Goal: Transaction & Acquisition: Book appointment/travel/reservation

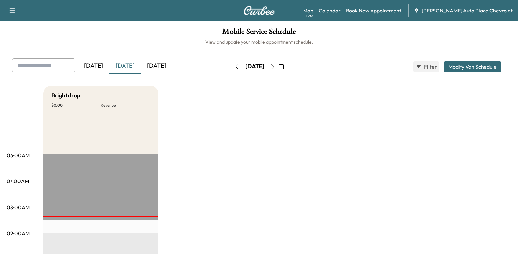
click at [401, 9] on link "Book New Appointment" at bounding box center [373, 11] width 55 height 8
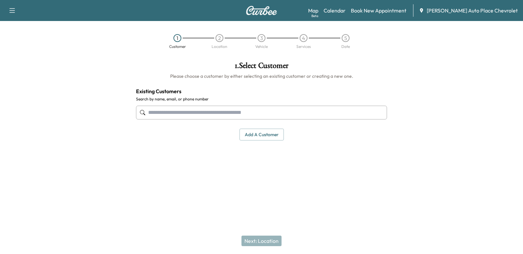
click at [195, 112] on input "text" at bounding box center [261, 113] width 251 height 14
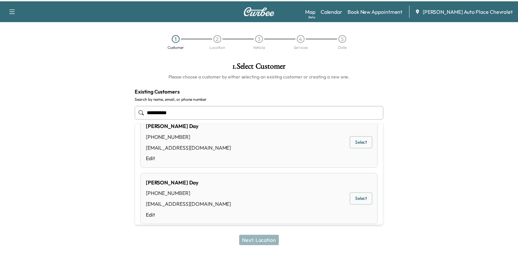
scroll to position [197, 0]
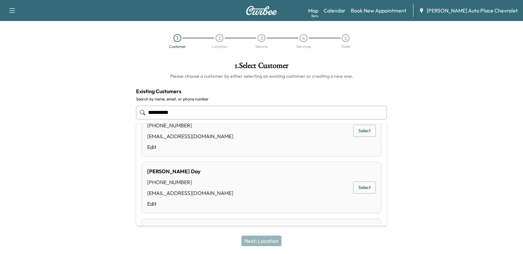
click at [356, 187] on button "Select" at bounding box center [364, 188] width 23 height 12
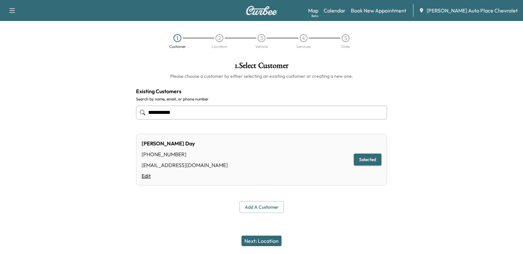
type input "**********"
click at [146, 175] on link "Edit" at bounding box center [184, 176] width 86 height 8
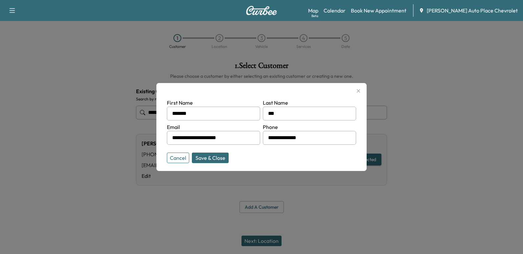
click at [219, 156] on button "Save & Close" at bounding box center [210, 158] width 37 height 11
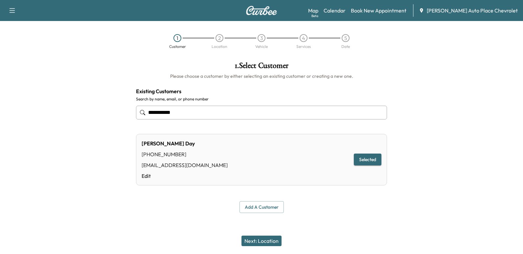
click at [273, 242] on button "Next: Location" at bounding box center [261, 241] width 40 height 11
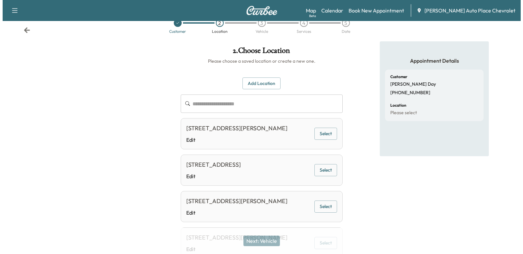
scroll to position [0, 0]
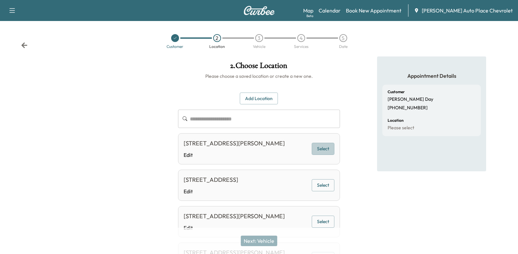
click at [316, 151] on button "Select" at bounding box center [322, 149] width 23 height 12
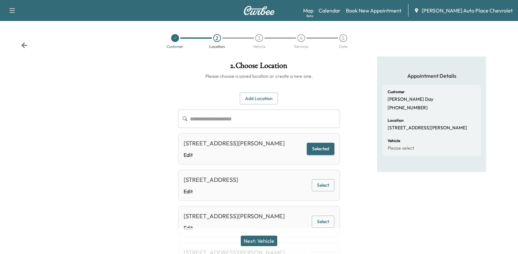
click at [263, 238] on button "Next: Vehicle" at bounding box center [259, 241] width 36 height 11
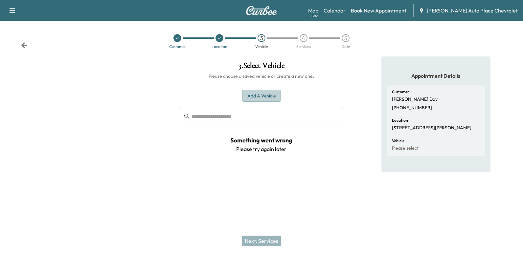
click at [256, 97] on button "Add a Vehicle" at bounding box center [261, 96] width 39 height 12
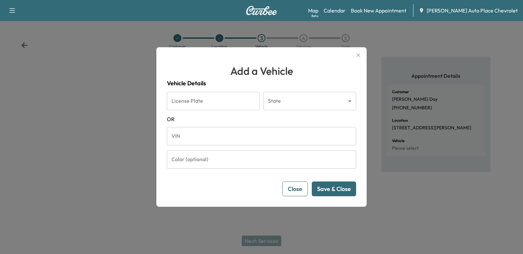
click at [213, 137] on input "VIN" at bounding box center [261, 136] width 189 height 18
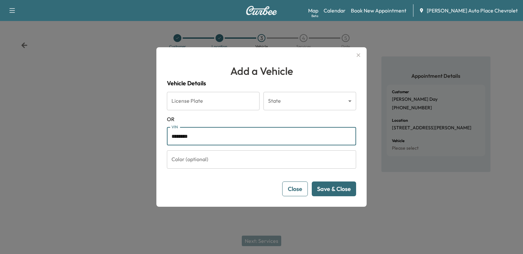
click at [324, 188] on button "Save & Close" at bounding box center [333, 189] width 44 height 15
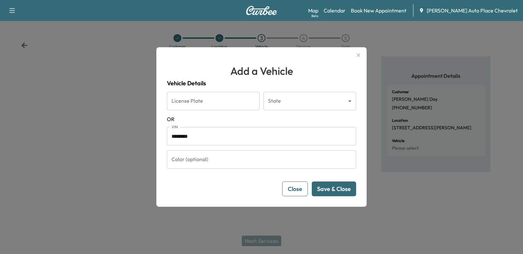
click at [322, 188] on button "Save & Close" at bounding box center [333, 189] width 44 height 15
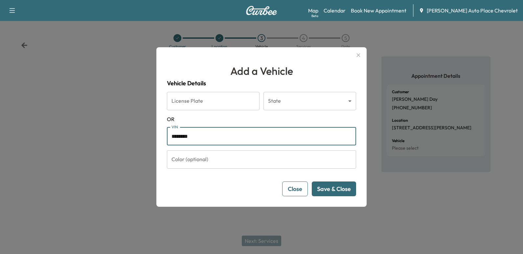
drag, startPoint x: 224, startPoint y: 137, endPoint x: 157, endPoint y: 131, distance: 68.3
click at [157, 131] on div "Add a Vehicle Vehicle Details License Plate License Plate State ​ State [US_STA…" at bounding box center [261, 127] width 210 height 160
paste input "*********"
type input "**********"
click at [332, 188] on button "Save & Close" at bounding box center [333, 189] width 44 height 15
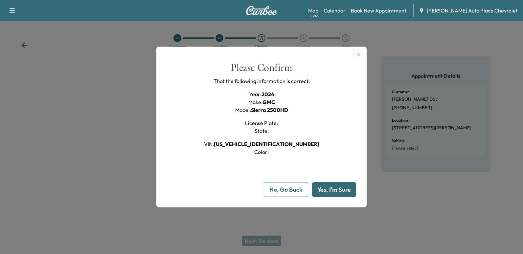
click at [333, 189] on button "Yes, I'm Sure" at bounding box center [334, 189] width 44 height 15
click at [327, 192] on button "Yes, I'm Sure" at bounding box center [334, 189] width 44 height 15
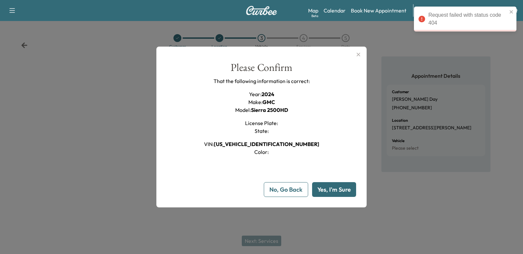
click at [330, 186] on button "Yes, I'm Sure" at bounding box center [334, 189] width 44 height 15
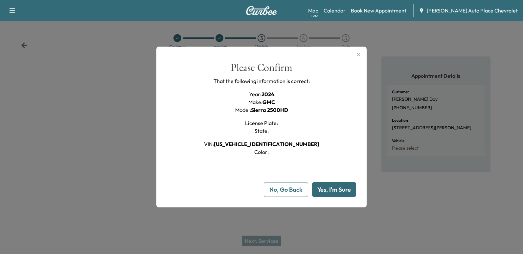
click at [332, 187] on button "Yes, I'm Sure" at bounding box center [334, 189] width 44 height 15
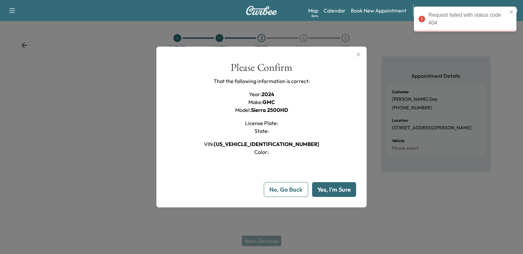
click at [287, 190] on button "No, Go Back" at bounding box center [286, 189] width 44 height 15
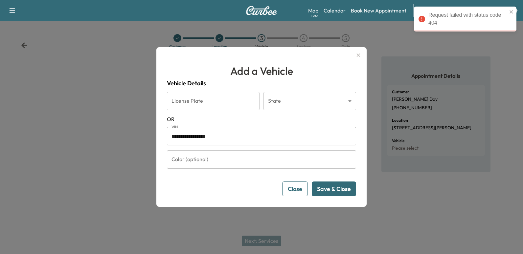
click at [330, 185] on button "Save & Close" at bounding box center [333, 189] width 44 height 15
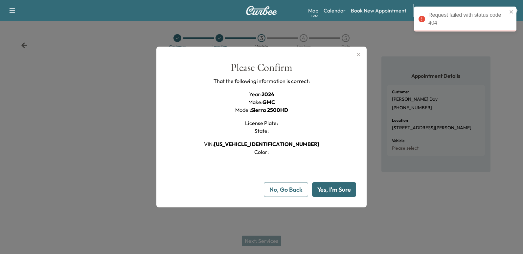
click at [330, 185] on button "Yes, I'm Sure" at bounding box center [334, 189] width 44 height 15
click at [331, 187] on button "Yes, I'm Sure" at bounding box center [334, 189] width 44 height 15
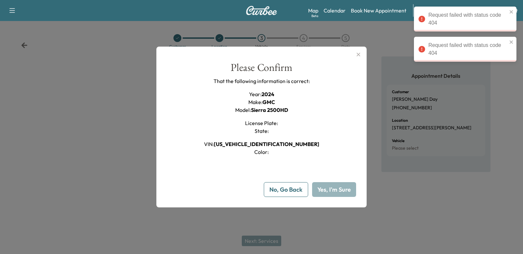
click at [331, 187] on button "Yes, I'm Sure" at bounding box center [334, 189] width 44 height 15
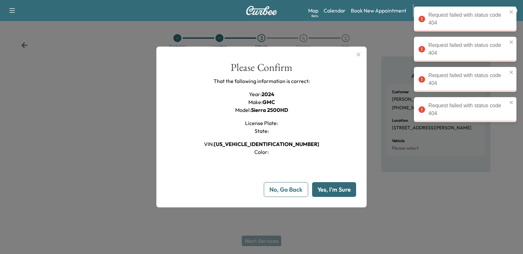
click at [331, 187] on button "Yes, I'm Sure" at bounding box center [334, 189] width 44 height 15
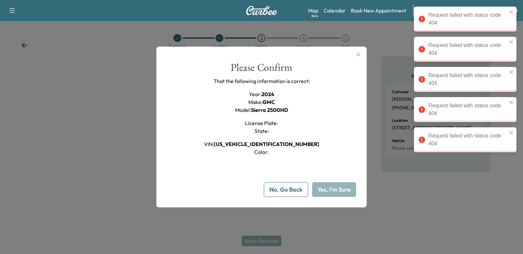
click at [331, 187] on button "Yes, I'm Sure" at bounding box center [334, 189] width 44 height 15
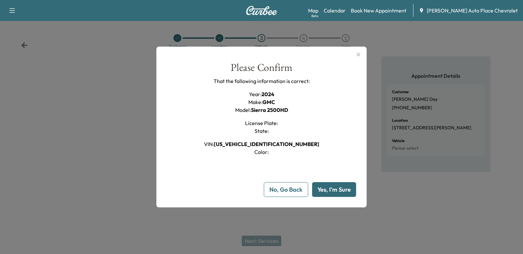
click at [335, 189] on button "Yes, I'm Sure" at bounding box center [334, 189] width 44 height 15
click at [312, 182] on button "Yes, I'm Sure" at bounding box center [334, 189] width 44 height 15
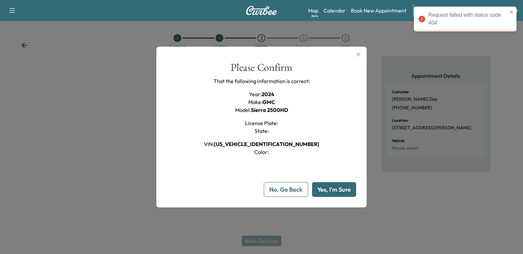
click at [356, 53] on icon "button" at bounding box center [358, 55] width 8 height 8
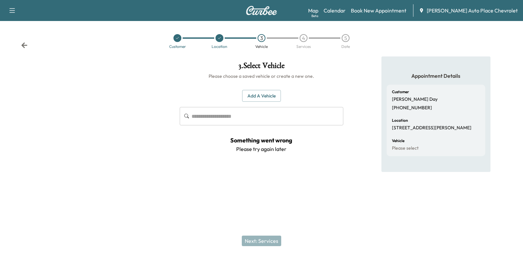
click at [218, 38] on icon at bounding box center [219, 38] width 4 height 4
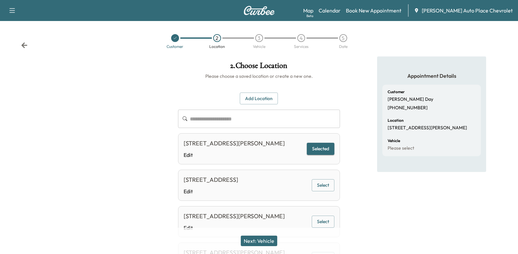
click at [265, 239] on button "Next: Vehicle" at bounding box center [259, 241] width 36 height 11
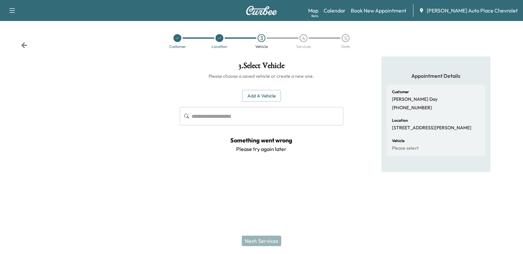
click at [255, 96] on button "Add a Vehicle" at bounding box center [261, 96] width 39 height 12
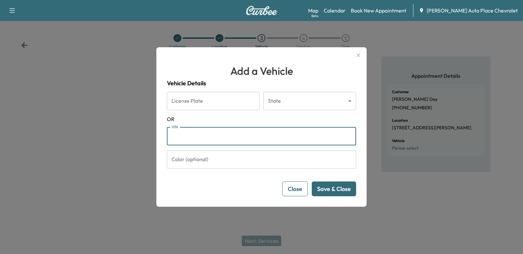
paste input "**********"
type input "**********"
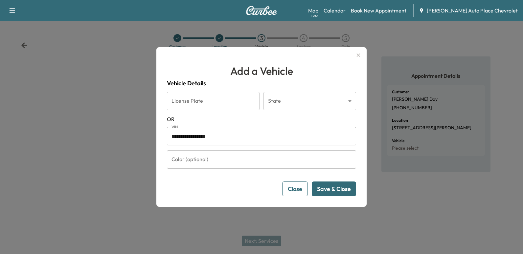
click at [344, 188] on button "Save & Close" at bounding box center [333, 189] width 44 height 15
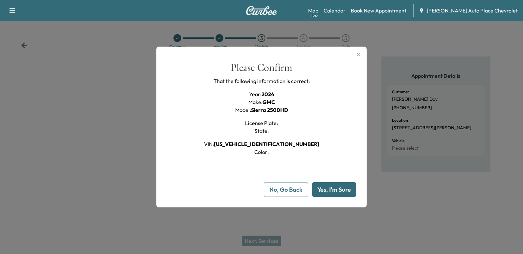
click at [332, 188] on button "Yes, I'm Sure" at bounding box center [334, 189] width 44 height 15
click at [323, 191] on button "Yes, I'm Sure" at bounding box center [334, 189] width 44 height 15
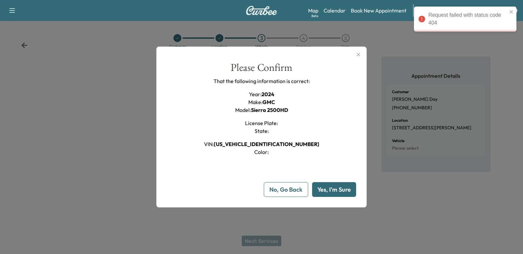
click at [453, 23] on div "Request failed with status code 404" at bounding box center [467, 19] width 79 height 16
drag, startPoint x: 438, startPoint y: 14, endPoint x: 476, endPoint y: 14, distance: 38.4
click at [476, 14] on div "Request failed with status code 404" at bounding box center [467, 19] width 79 height 16
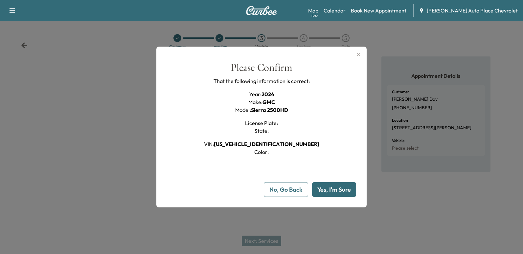
click at [303, 189] on button "No, Go Back" at bounding box center [286, 189] width 44 height 15
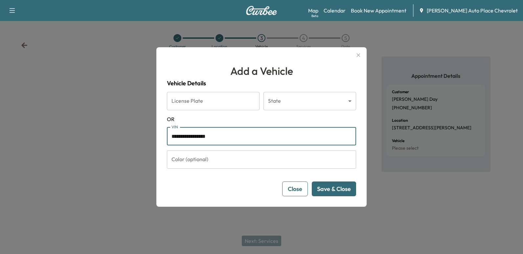
click at [237, 142] on input "**********" at bounding box center [261, 136] width 189 height 18
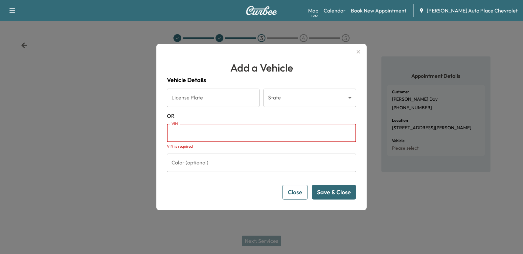
paste input "**********"
type input "**********"
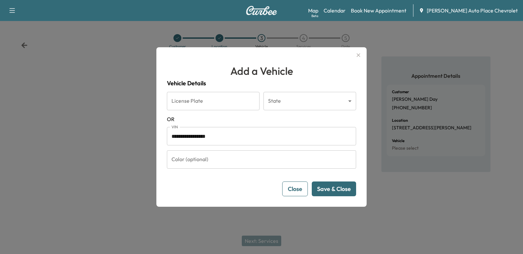
click at [337, 190] on button "Save & Close" at bounding box center [333, 189] width 44 height 15
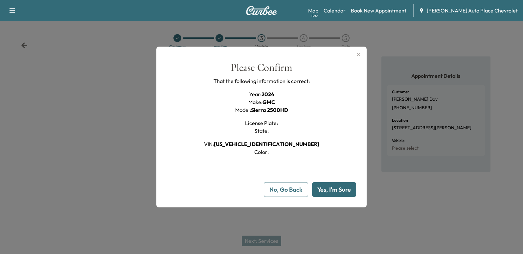
click at [334, 190] on button "Yes, I'm Sure" at bounding box center [334, 189] width 44 height 15
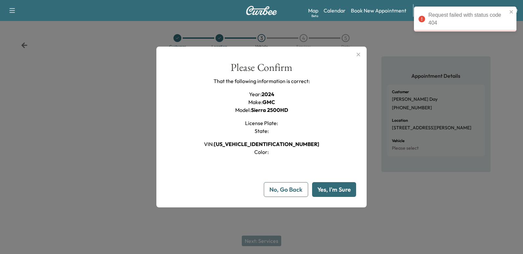
click at [358, 52] on icon "button" at bounding box center [358, 55] width 8 height 8
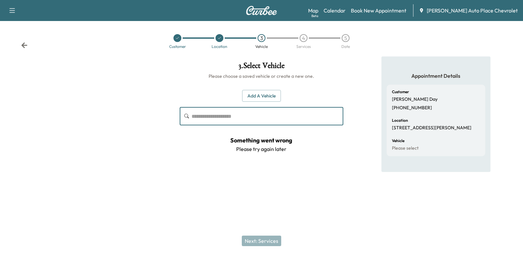
paste input "**********"
type input "**********"
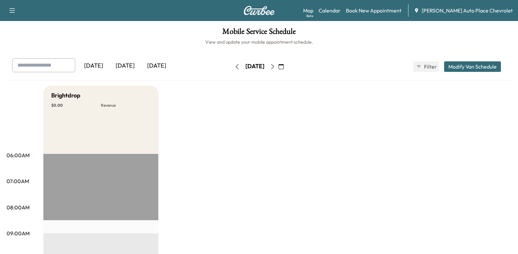
click at [131, 65] on div "[DATE]" at bounding box center [125, 65] width 32 height 15
click at [401, 9] on link "Book New Appointment" at bounding box center [373, 11] width 55 height 8
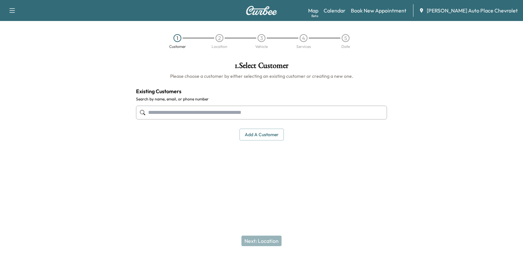
click at [209, 109] on input "text" at bounding box center [261, 113] width 251 height 14
type input "**********"
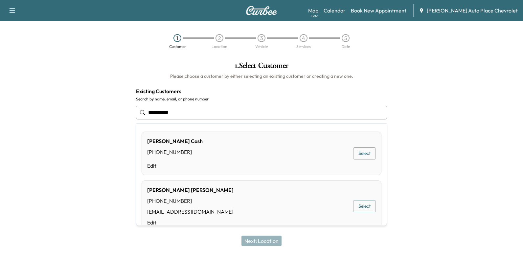
click at [190, 112] on input "**********" at bounding box center [261, 113] width 251 height 14
drag, startPoint x: 190, startPoint y: 112, endPoint x: 131, endPoint y: 111, distance: 59.1
click at [131, 111] on div "**********" at bounding box center [261, 100] width 261 height 89
click at [163, 114] on input "********" at bounding box center [261, 113] width 251 height 14
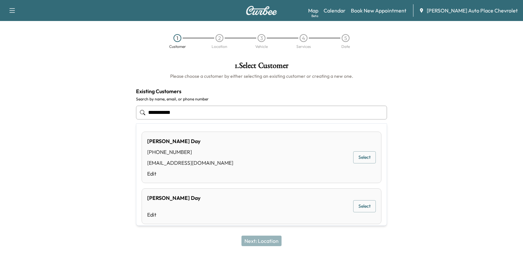
click at [360, 158] on button "Select" at bounding box center [364, 157] width 23 height 12
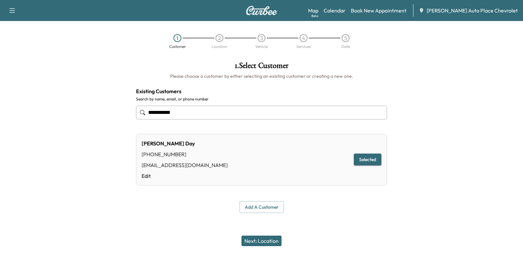
type input "**********"
click at [265, 207] on button "Add a customer" at bounding box center [261, 207] width 44 height 12
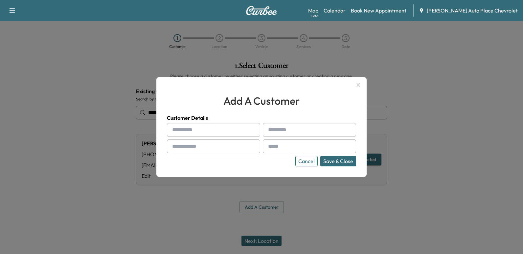
click at [310, 163] on button "Cancel" at bounding box center [306, 161] width 22 height 11
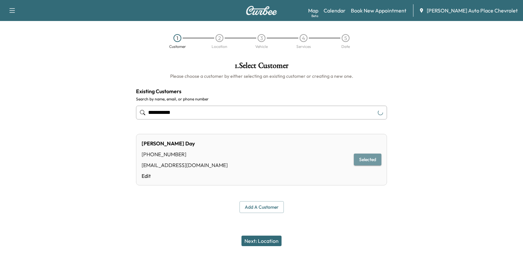
click at [366, 160] on button "Selected" at bounding box center [367, 160] width 28 height 12
click at [367, 158] on button "Selected" at bounding box center [367, 160] width 28 height 12
click at [258, 243] on button "Next: Location" at bounding box center [261, 241] width 40 height 11
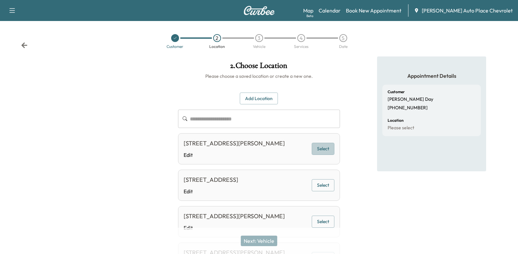
click at [330, 152] on button "Select" at bounding box center [322, 149] width 23 height 12
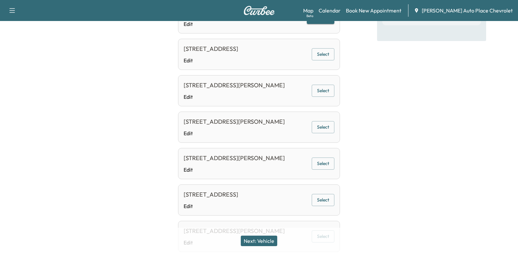
scroll to position [131, 0]
click at [264, 241] on button "Next: Vehicle" at bounding box center [259, 241] width 36 height 11
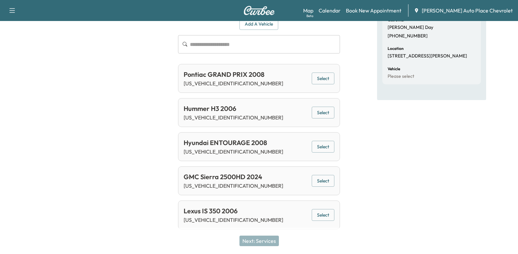
scroll to position [74, 0]
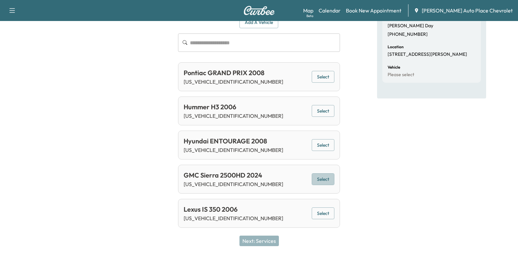
click at [320, 177] on button "Select" at bounding box center [322, 179] width 23 height 12
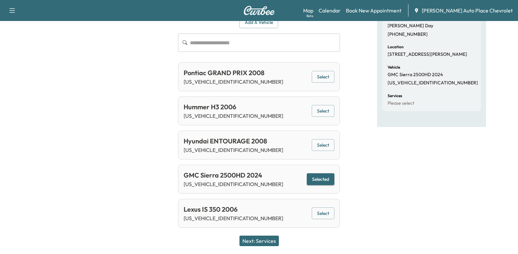
click at [267, 237] on button "Next: Services" at bounding box center [258, 241] width 39 height 11
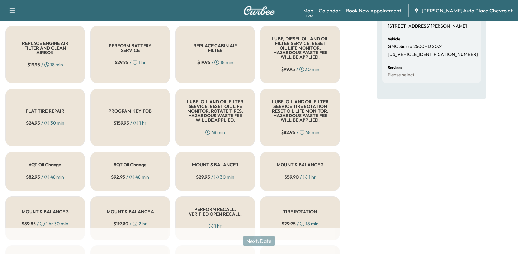
scroll to position [0, 0]
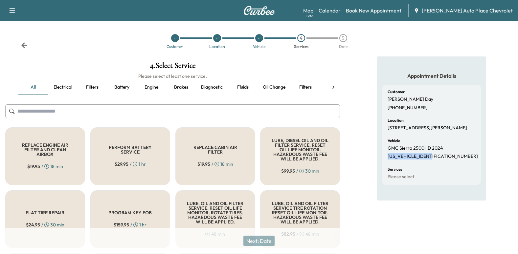
drag, startPoint x: 433, startPoint y: 161, endPoint x: 384, endPoint y: 163, distance: 49.6
click at [384, 163] on div "Customer Bradley Day (937) 302-6380 Location 583 LESLIE DRIVE, WILMINGTON, OH 4…" at bounding box center [431, 135] width 98 height 100
drag, startPoint x: 384, startPoint y: 163, endPoint x: 397, endPoint y: 160, distance: 13.3
copy p "[US_VEHICLE_IDENTIFICATION_NUMBER]"
click at [365, 142] on div "Appointment Details Customer Bradley Day (937) 302-6380 Location 583 LESLIE DRI…" at bounding box center [431, 250] width 173 height 389
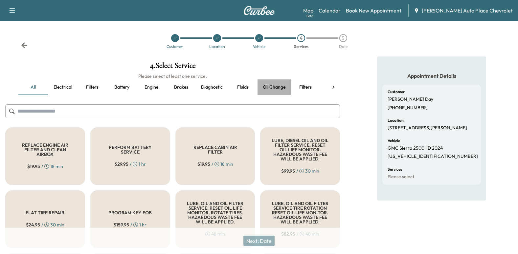
click at [270, 87] on button "Oil change" at bounding box center [273, 87] width 33 height 16
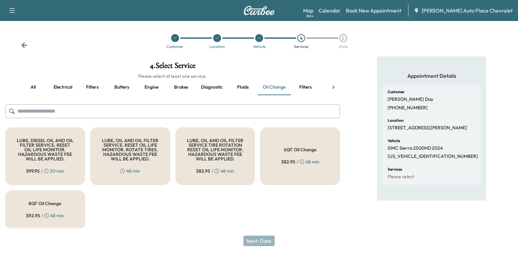
click at [73, 203] on div "8QT Oil Change $ 92.95 / 48 min" at bounding box center [45, 209] width 80 height 39
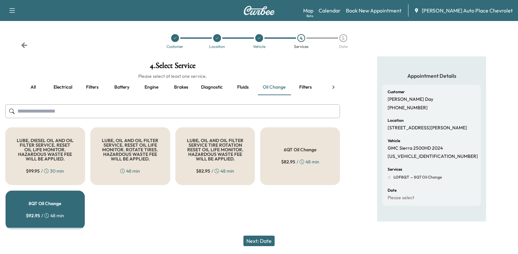
click at [268, 241] on button "Next: Date" at bounding box center [258, 241] width 31 height 11
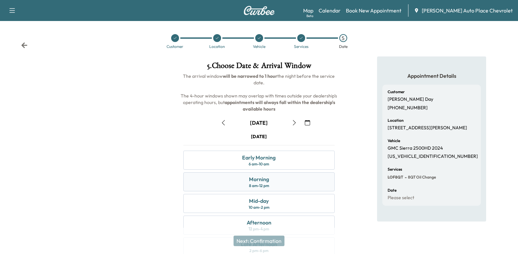
click at [274, 178] on div "Morning 8 am - 12 pm" at bounding box center [259, 181] width 152 height 19
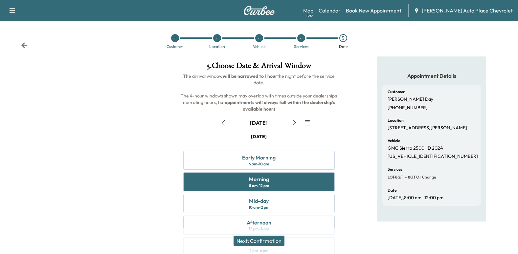
click at [276, 241] on button "Next: Confirmation" at bounding box center [258, 241] width 51 height 11
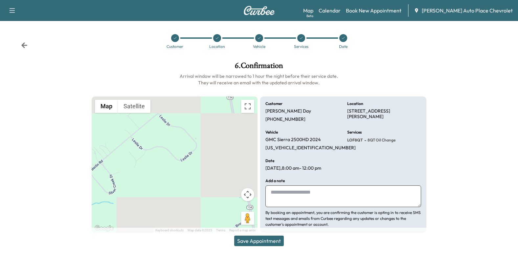
click at [269, 239] on button "Save Appointment" at bounding box center [259, 241] width 50 height 11
